Goal: Information Seeking & Learning: Learn about a topic

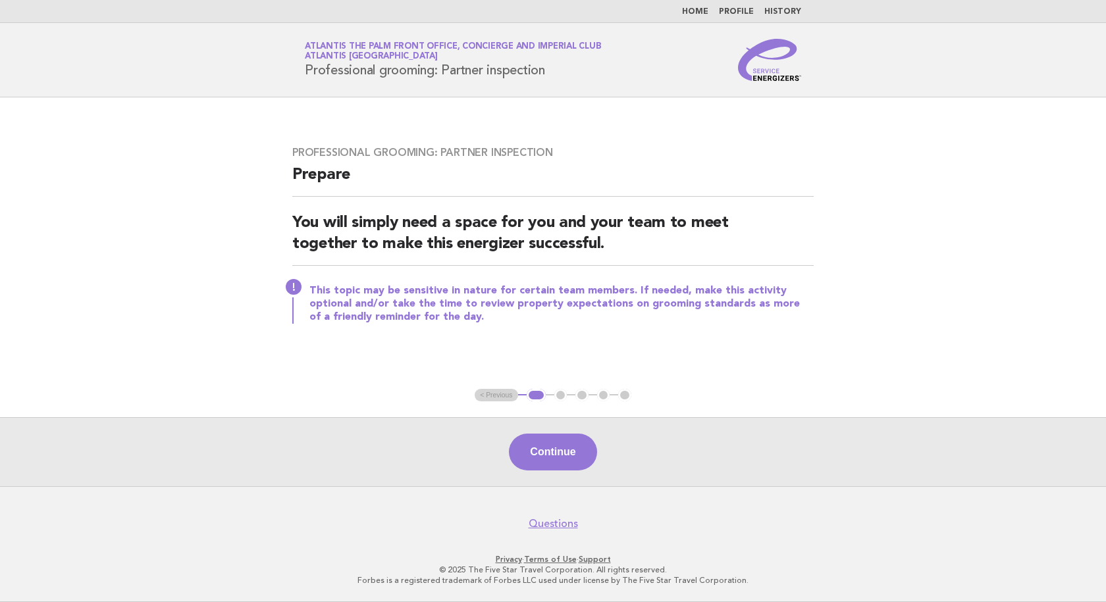
click at [697, 13] on link "Home" at bounding box center [695, 12] width 26 height 8
click at [700, 13] on link "Home" at bounding box center [695, 12] width 26 height 8
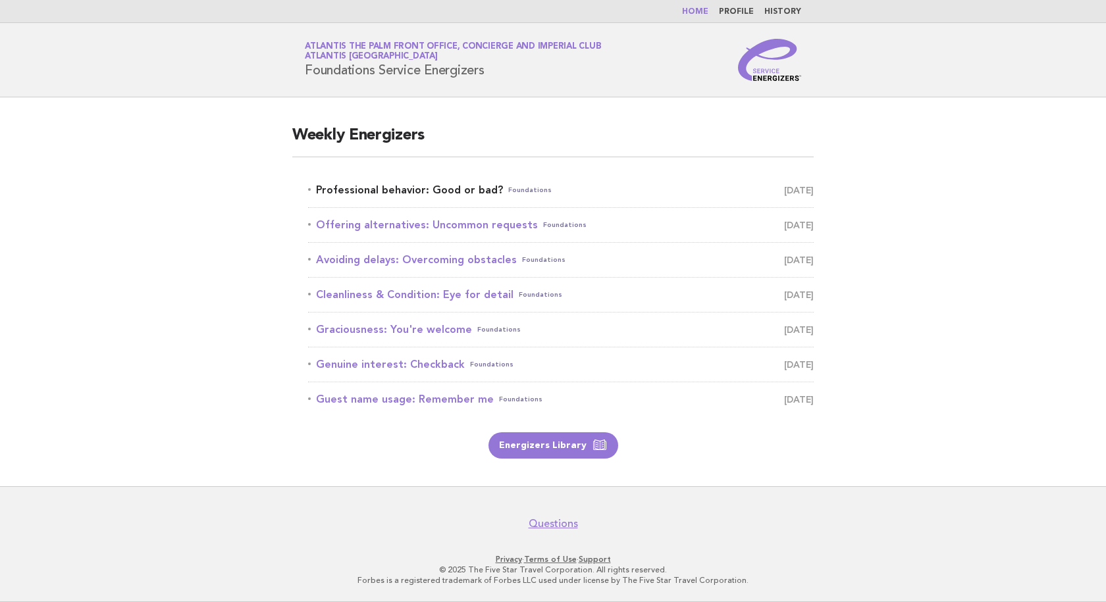
click at [457, 191] on link "Professional behavior: Good or bad? Foundations [DATE]" at bounding box center [561, 190] width 506 height 18
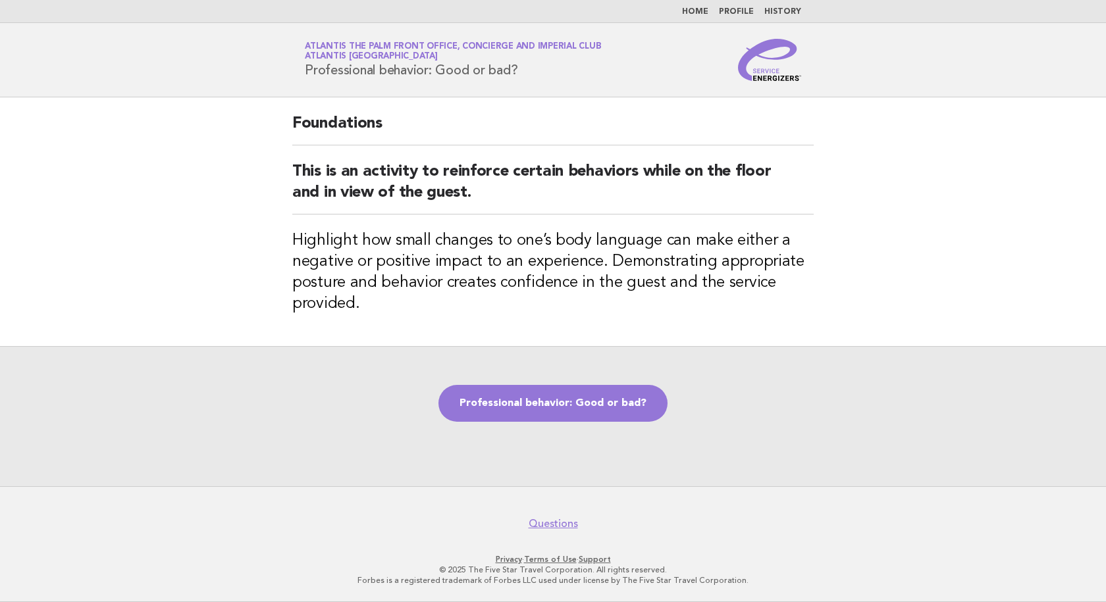
drag, startPoint x: 533, startPoint y: 74, endPoint x: 302, endPoint y: 68, distance: 231.1
click at [302, 68] on div "Service Energizers Atlantis The Palm Front Office, Concierge and Imperial Club …" at bounding box center [552, 60] width 533 height 42
copy h1 "Professional behavior: Good or bad?"
click at [698, 12] on link "Home" at bounding box center [695, 12] width 26 height 8
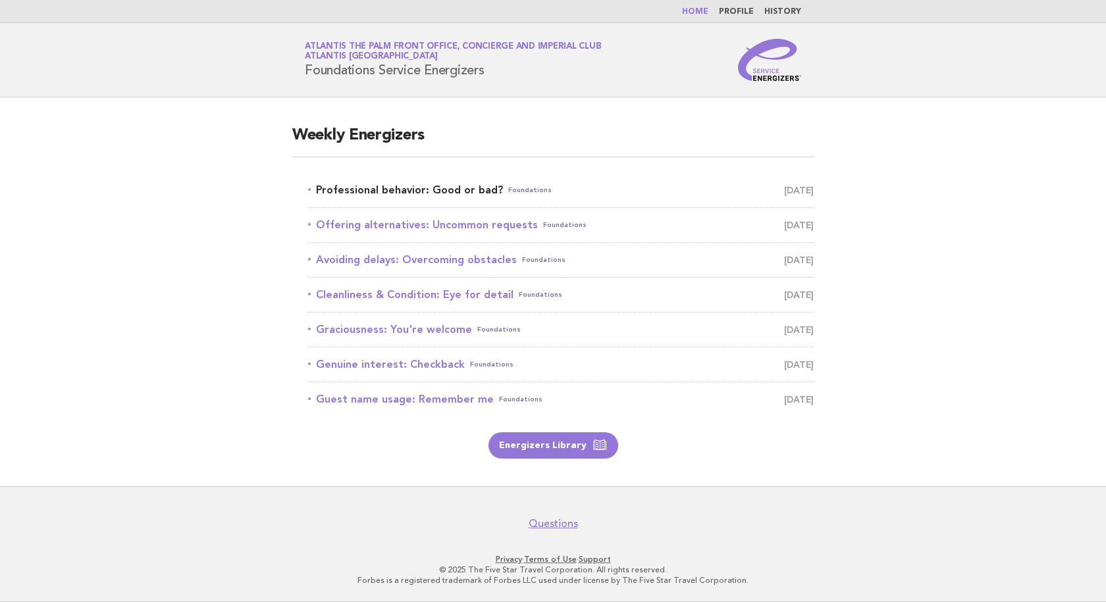
click at [411, 187] on link "Professional behavior: Good or bad? Foundations [DATE]" at bounding box center [561, 190] width 506 height 18
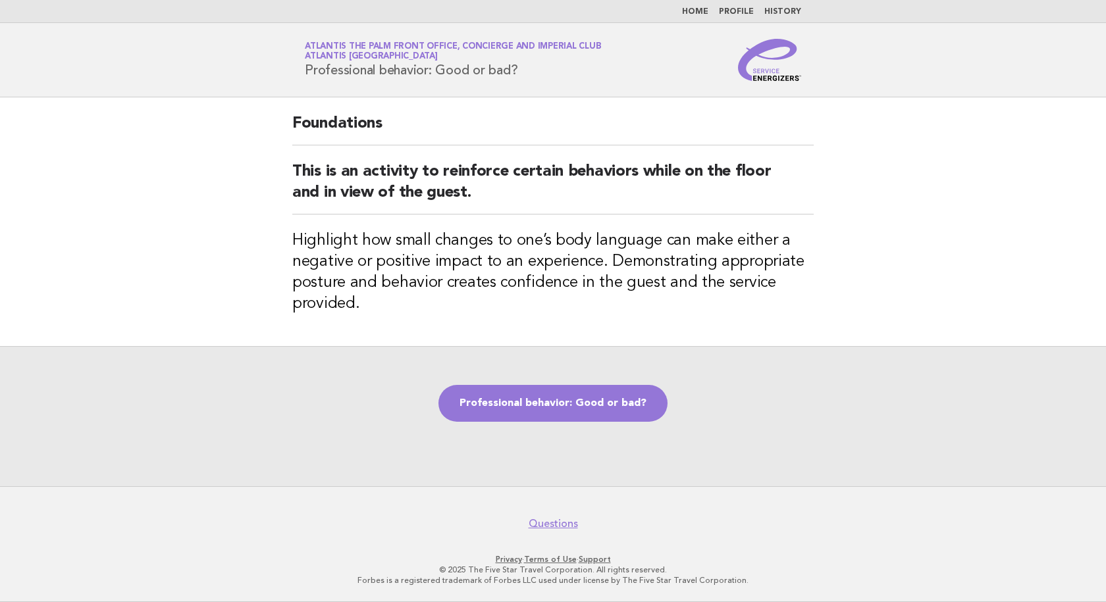
drag, startPoint x: 536, startPoint y: 74, endPoint x: 228, endPoint y: 74, distance: 307.4
click at [228, 74] on header "Service Energizers Atlantis The Palm Front Office, Concierge and Imperial Club …" at bounding box center [553, 60] width 1106 height 74
copy h1 "Professional behavior: Good or bad?"
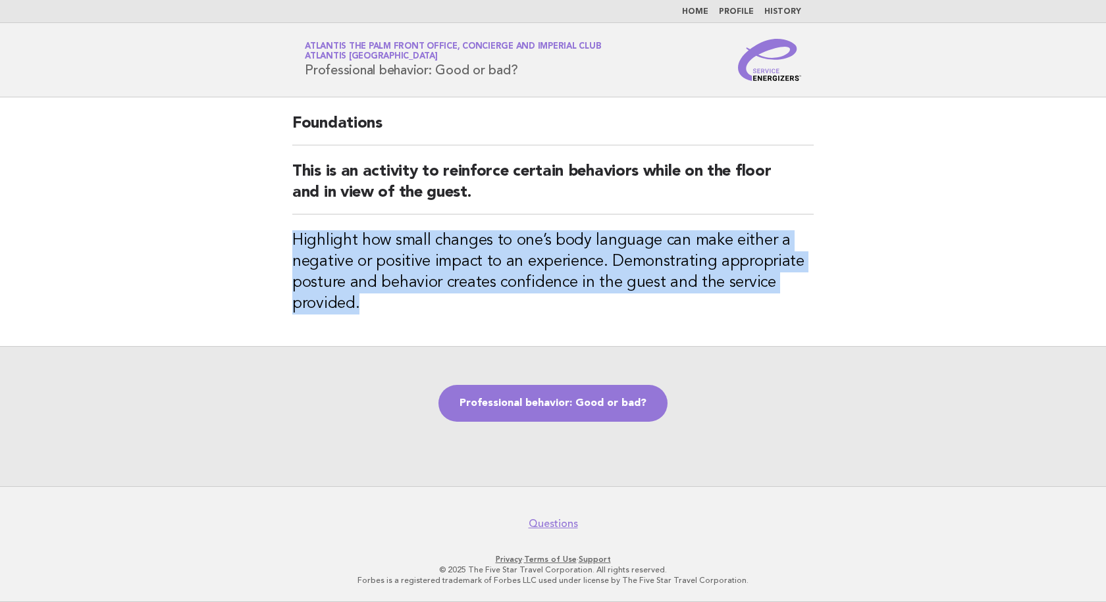
drag, startPoint x: 369, startPoint y: 311, endPoint x: 280, endPoint y: 230, distance: 119.8
click at [280, 230] on div "Foundations This is an activity to reinforce certain behaviors while on the flo…" at bounding box center [552, 221] width 553 height 249
click at [472, 317] on div "Foundations This is an activity to reinforce certain behaviors while on the flo…" at bounding box center [552, 221] width 553 height 249
drag, startPoint x: 394, startPoint y: 238, endPoint x: 361, endPoint y: 305, distance: 74.5
click at [361, 305] on h3 "Highlight how small changes to one’s body language can make either a negative o…" at bounding box center [552, 272] width 521 height 84
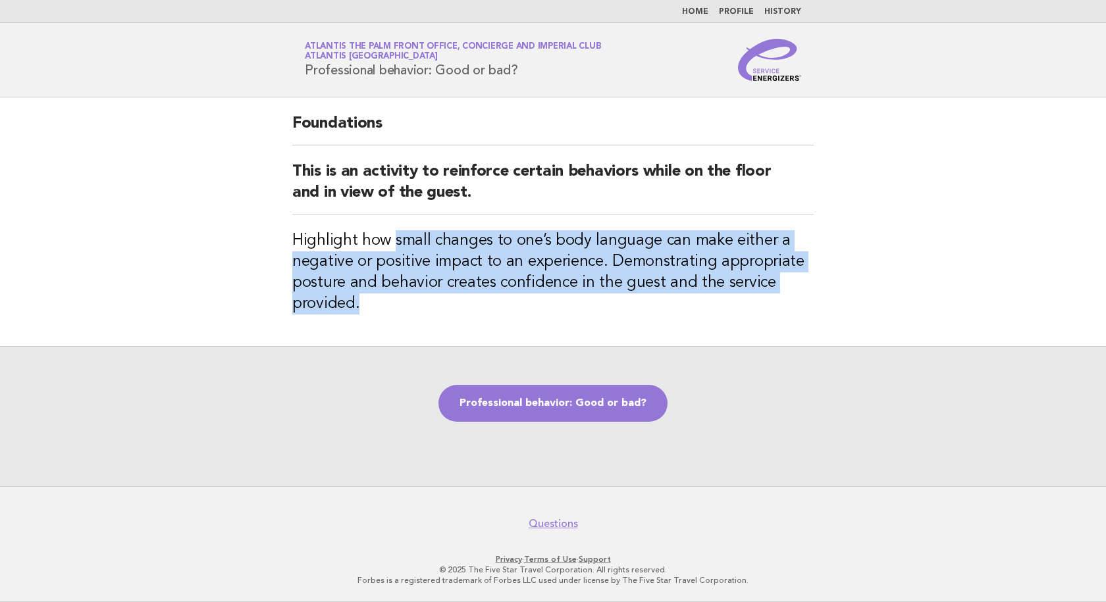
copy h3 "small changes to one’s body language can make either a negative or positive imp…"
click at [526, 405] on link "Professional behavior: Good or bad?" at bounding box center [552, 403] width 229 height 37
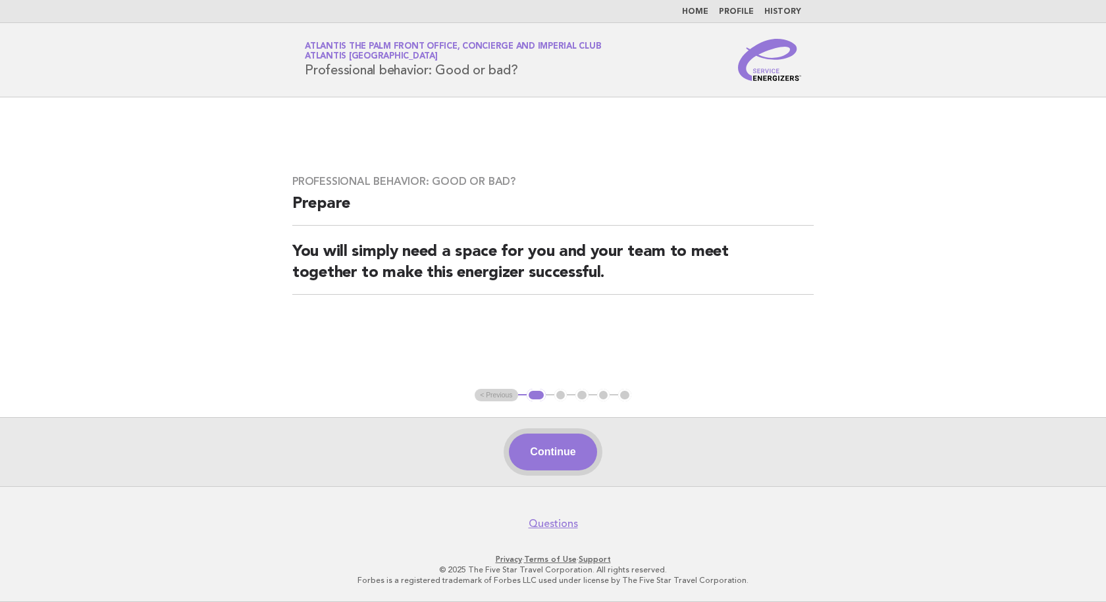
click at [564, 442] on button "Continue" at bounding box center [553, 452] width 88 height 37
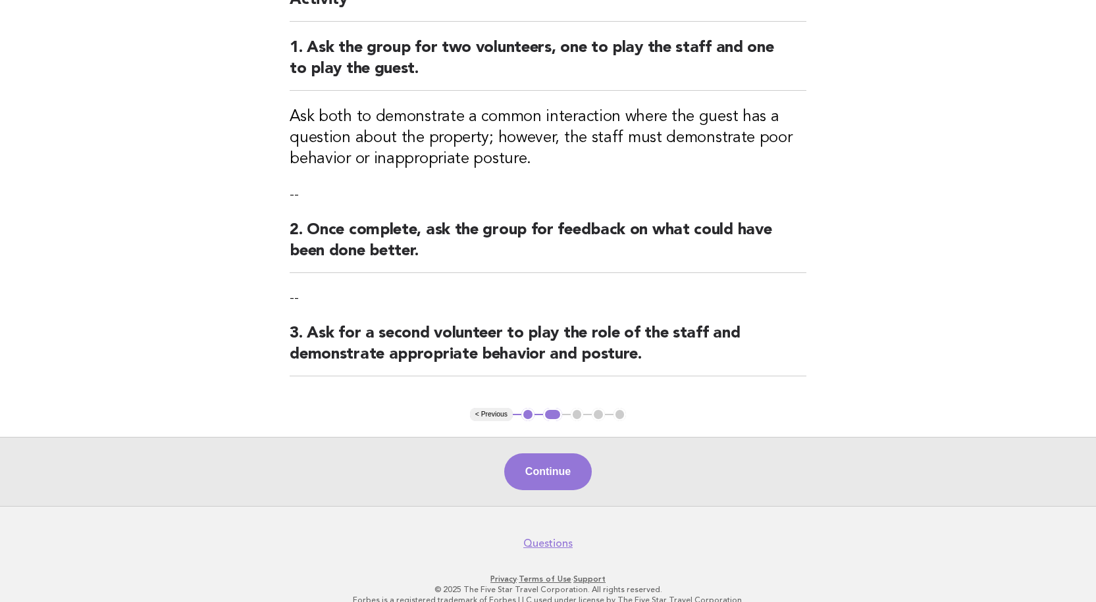
scroll to position [161, 0]
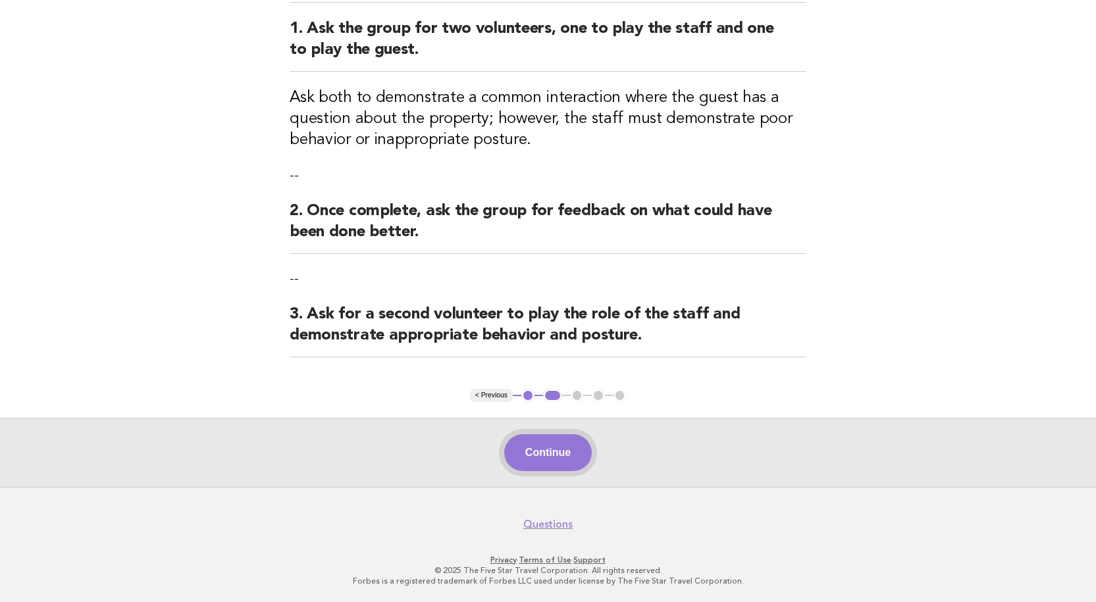
click at [540, 450] on button "Continue" at bounding box center [548, 452] width 88 height 37
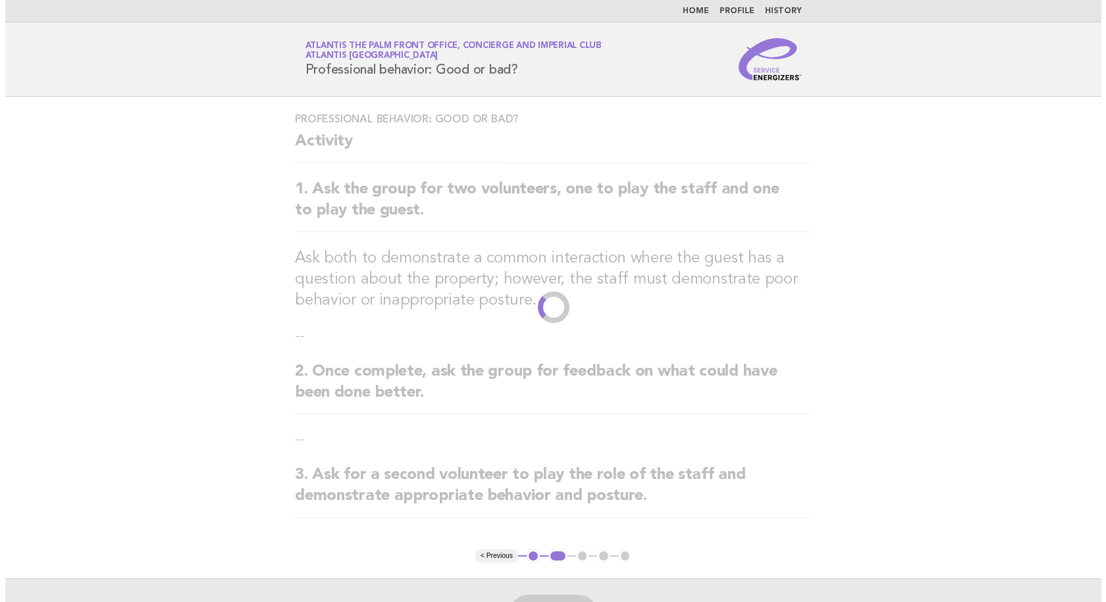
scroll to position [0, 0]
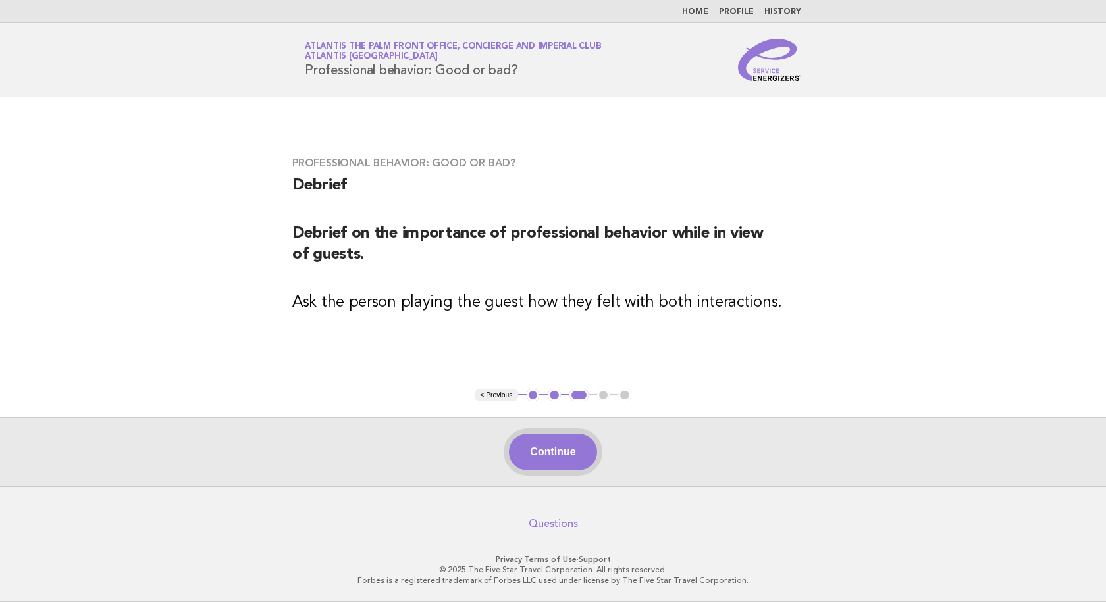
click at [558, 455] on button "Continue" at bounding box center [553, 452] width 88 height 37
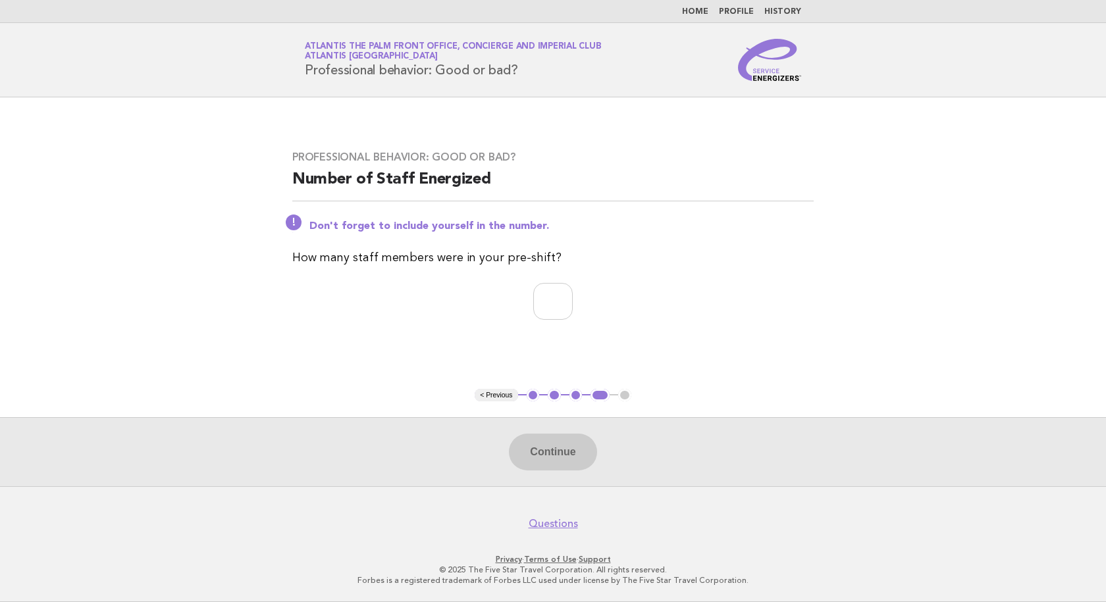
click at [700, 8] on link "Home" at bounding box center [695, 12] width 26 height 8
